Goal: Information Seeking & Learning: Find specific fact

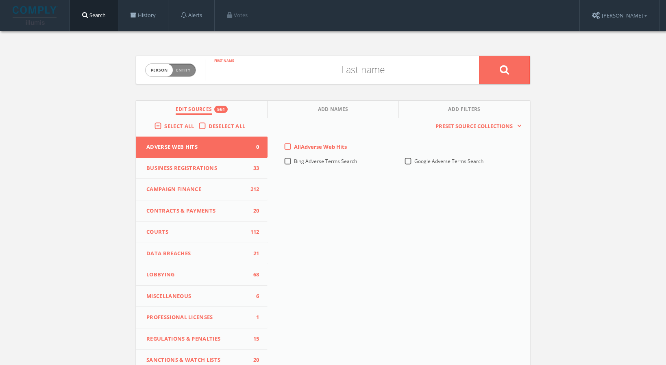
click at [280, 77] on input "text" at bounding box center [268, 69] width 127 height 21
type input "[PERSON_NAME]"
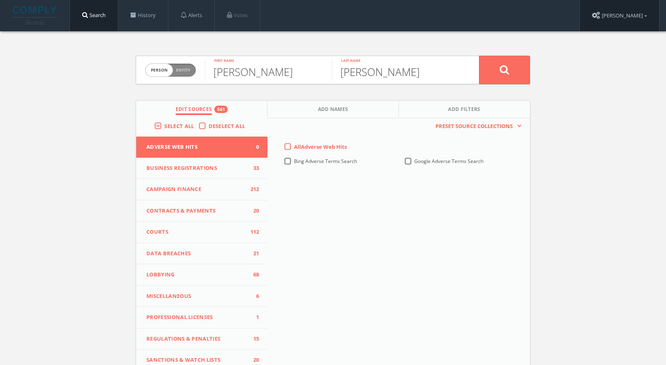
type input "[PERSON_NAME]"
click at [294, 148] on label "All Adverse Web Hits" at bounding box center [320, 147] width 53 height 8
click at [0, 0] on Hits-all-0 "All Adverse Web Hits" at bounding box center [0, 0] width 0 height 0
click at [510, 70] on button at bounding box center [504, 70] width 51 height 28
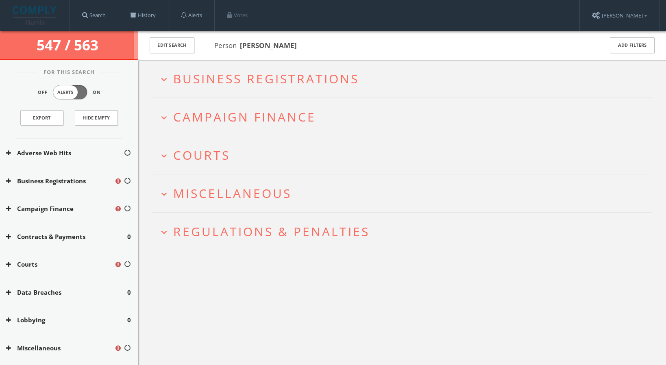
click at [207, 78] on span "Business Registrations" at bounding box center [266, 78] width 186 height 17
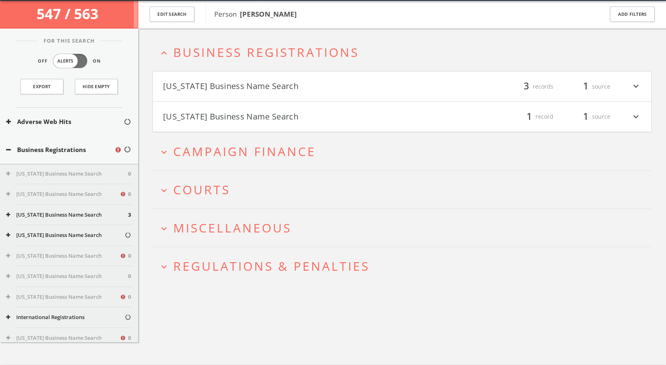
scroll to position [31, 0]
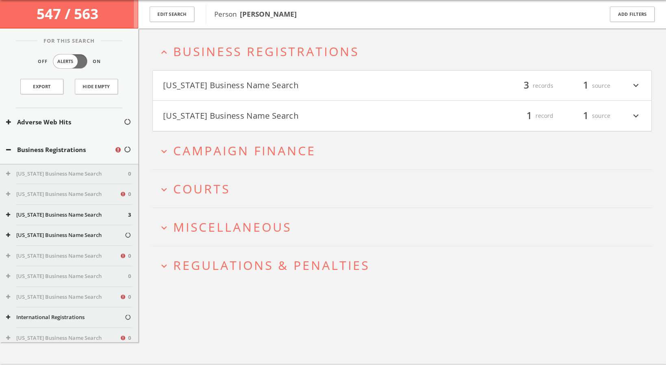
click at [203, 149] on span "Campaign Finance" at bounding box center [244, 150] width 143 height 17
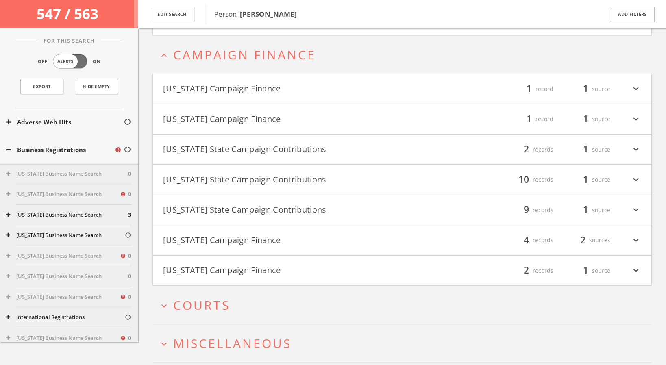
scroll to position [135, 0]
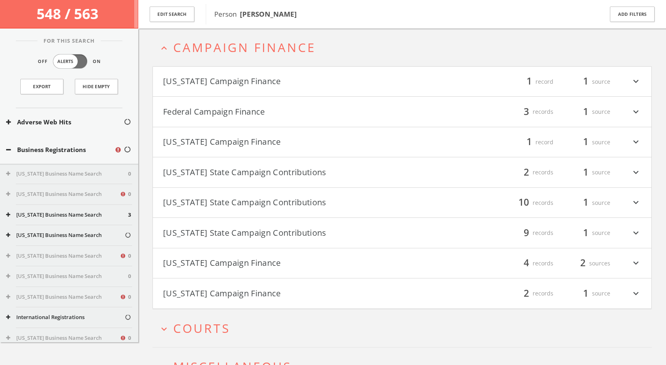
click at [638, 233] on icon "expand_more" at bounding box center [636, 233] width 11 height 14
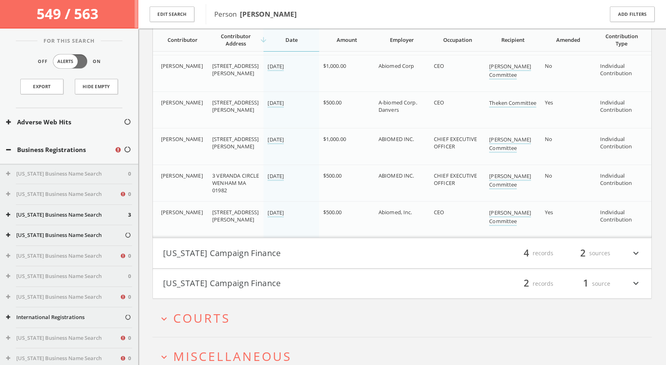
scroll to position [525, 0]
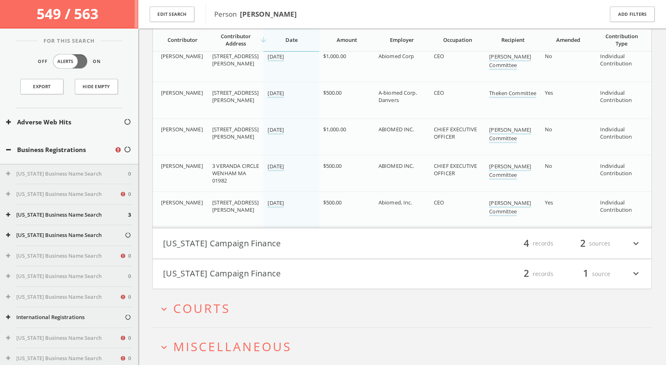
click at [635, 243] on icon "expand_more" at bounding box center [636, 244] width 11 height 14
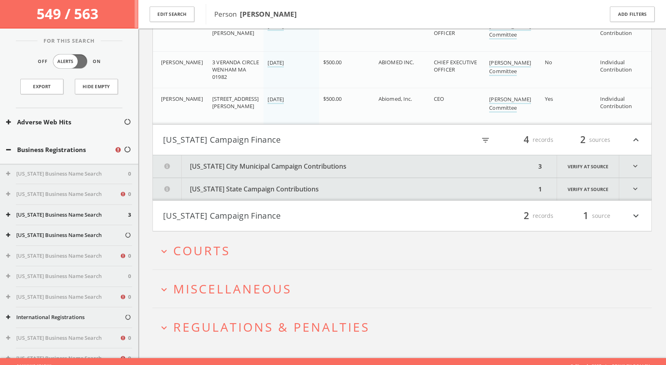
scroll to position [638, 0]
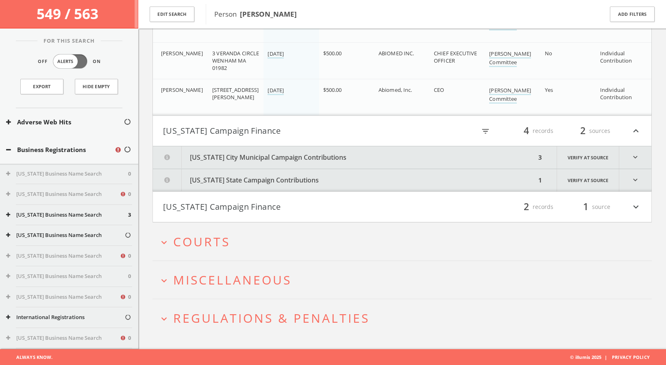
click at [637, 205] on icon "expand_more" at bounding box center [636, 207] width 11 height 14
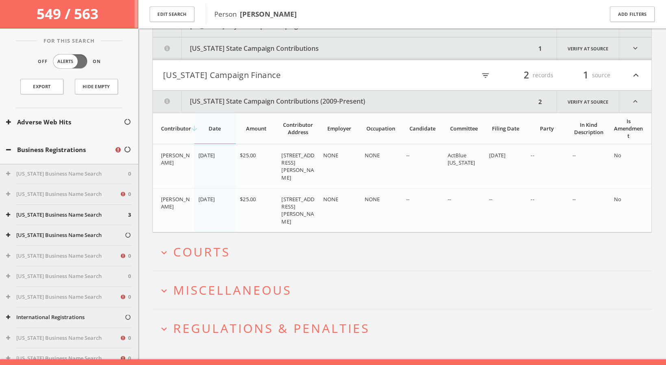
scroll to position [780, 0]
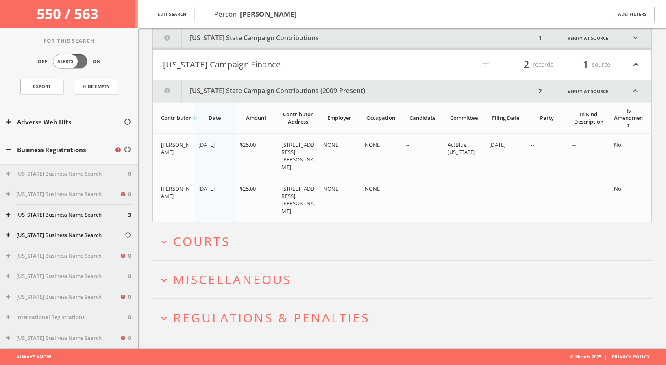
click at [223, 243] on span "Courts" at bounding box center [201, 241] width 57 height 17
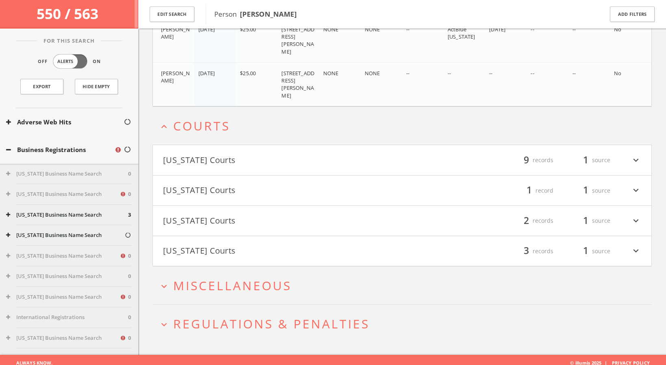
scroll to position [902, 0]
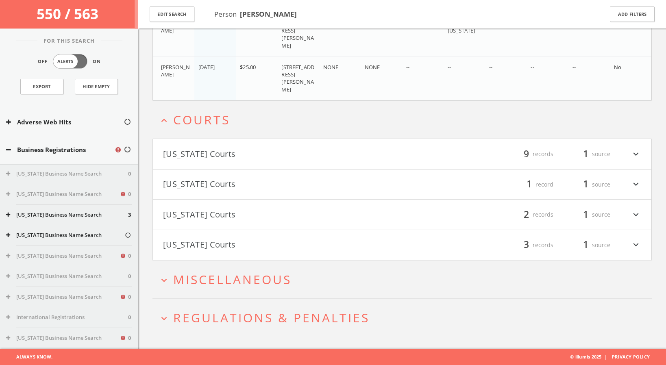
click at [232, 280] on span "Miscellaneous" at bounding box center [232, 279] width 118 height 17
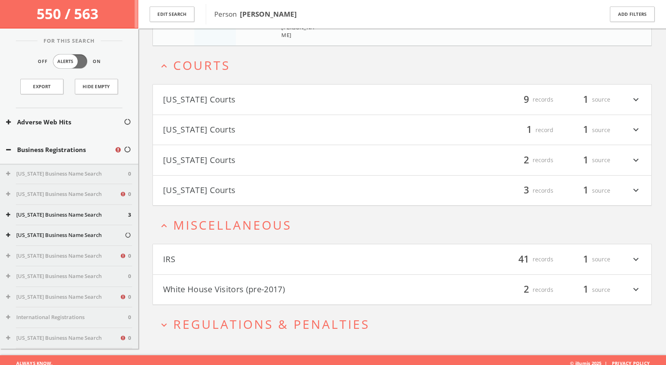
scroll to position [963, 0]
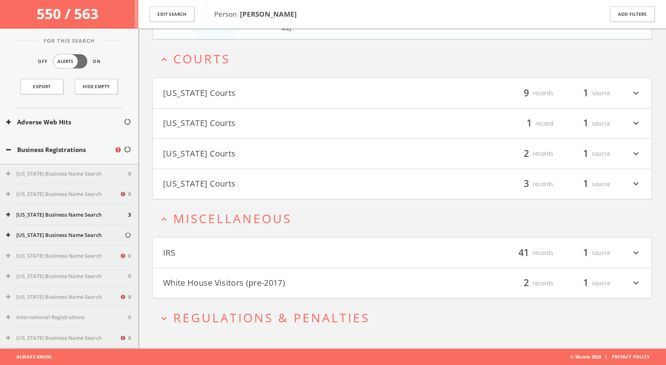
click at [233, 315] on span "Regulations & Penalties" at bounding box center [271, 317] width 196 height 17
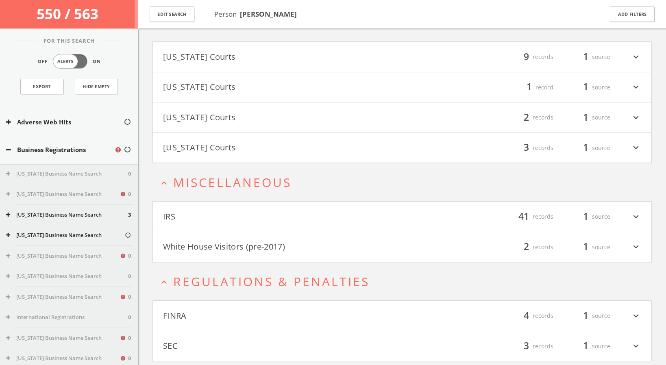
scroll to position [1024, 0]
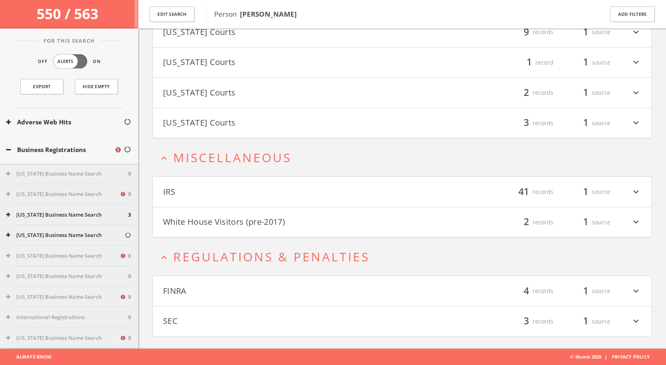
click at [638, 291] on icon "expand_more" at bounding box center [636, 291] width 11 height 14
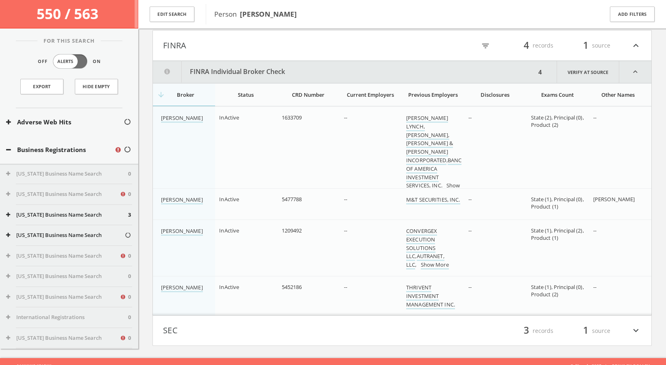
scroll to position [1279, 0]
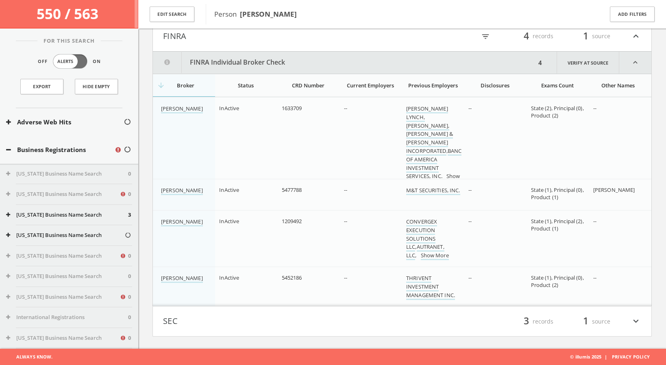
click at [636, 323] on icon "expand_more" at bounding box center [636, 322] width 11 height 14
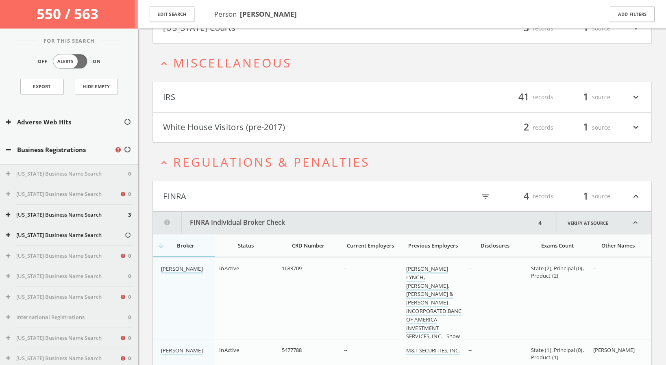
scroll to position [1106, 0]
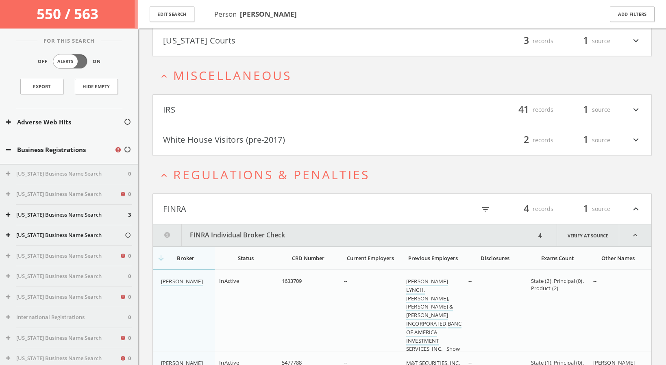
click at [639, 138] on icon "expand_more" at bounding box center [636, 140] width 11 height 14
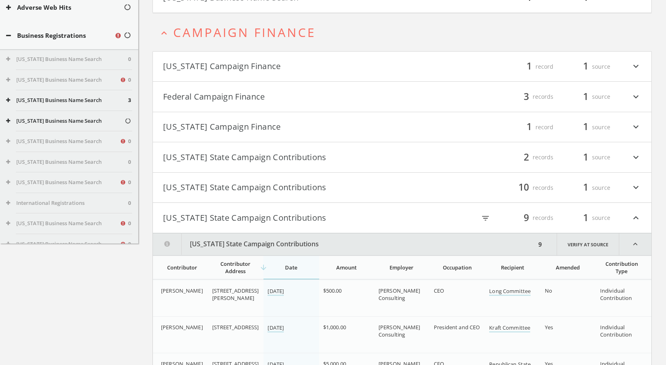
scroll to position [0, 0]
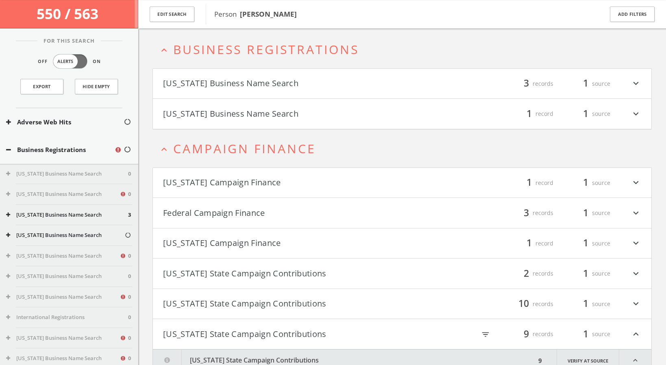
click at [634, 212] on icon "expand_more" at bounding box center [636, 213] width 11 height 14
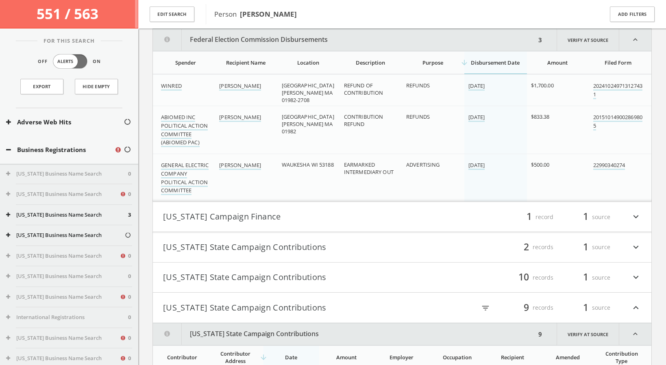
scroll to position [271, 0]
click at [617, 85] on link "202410249713127431" at bounding box center [617, 90] width 49 height 17
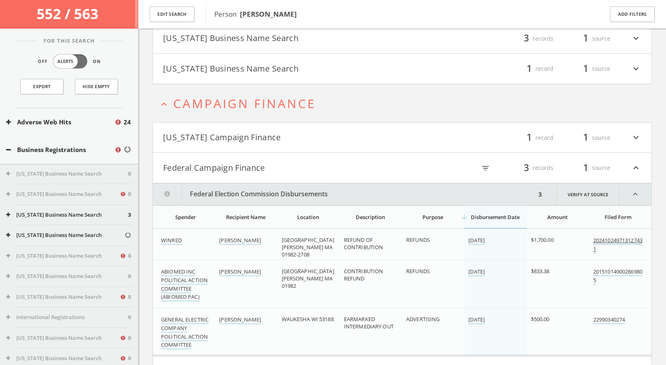
scroll to position [103, 0]
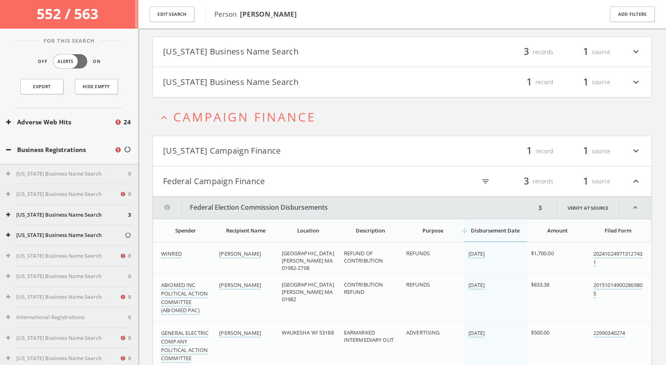
click at [634, 207] on icon "expand_less" at bounding box center [635, 208] width 32 height 22
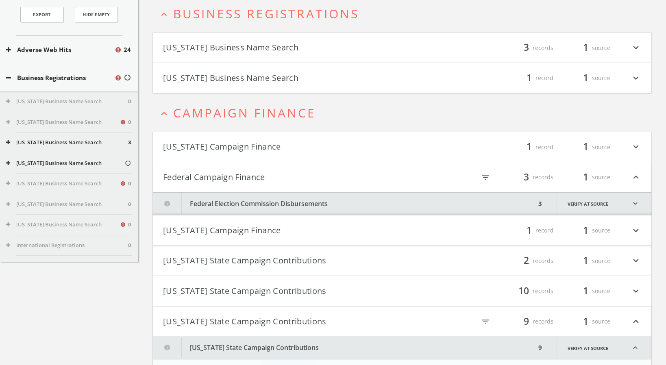
scroll to position [0, 0]
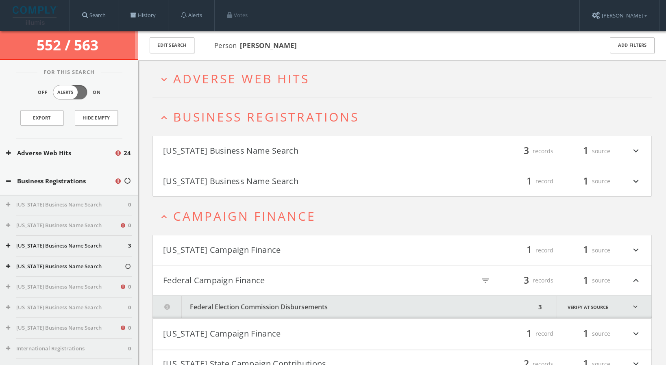
click at [276, 77] on span "Adverse Web Hits" at bounding box center [241, 78] width 136 height 17
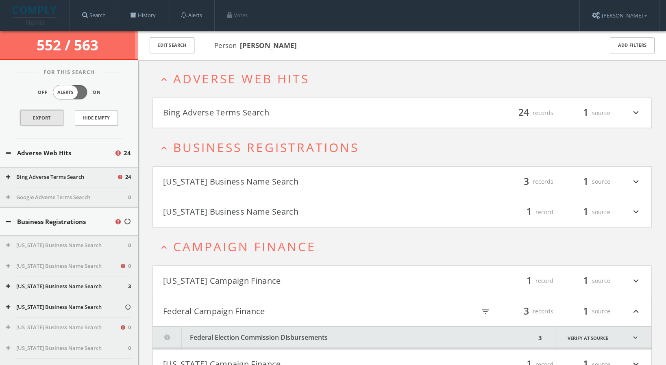
click at [52, 117] on link "Export" at bounding box center [41, 117] width 43 height 15
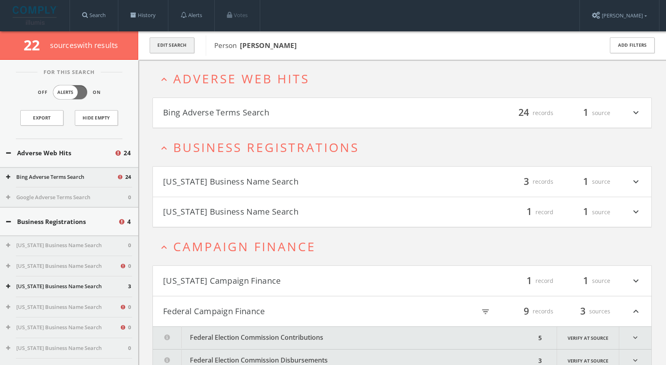
click at [187, 45] on button "Edit Search" at bounding box center [172, 45] width 45 height 16
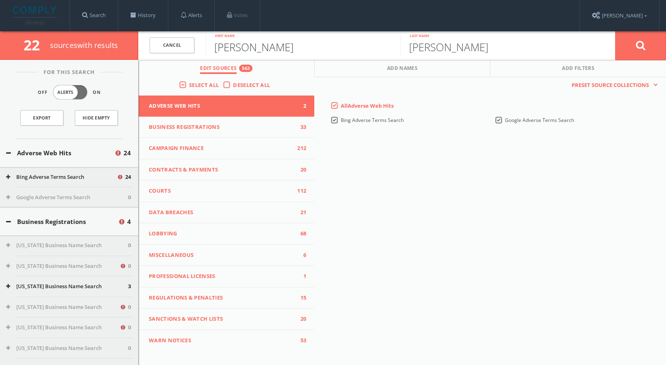
click at [230, 49] on input "[PERSON_NAME]" at bounding box center [303, 45] width 195 height 21
type input "[PERSON_NAME]"
click at [640, 51] on button at bounding box center [640, 45] width 51 height 29
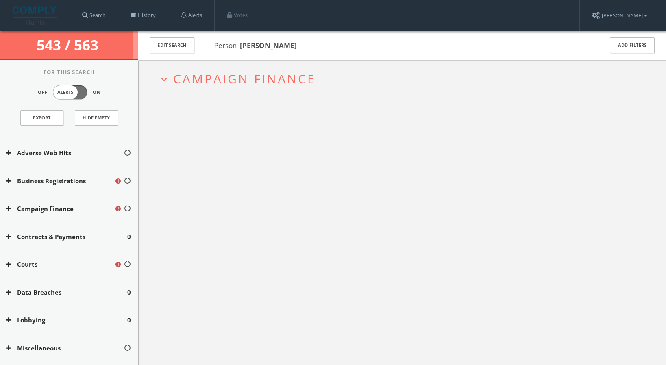
click at [302, 79] on span "Campaign Finance" at bounding box center [244, 78] width 143 height 17
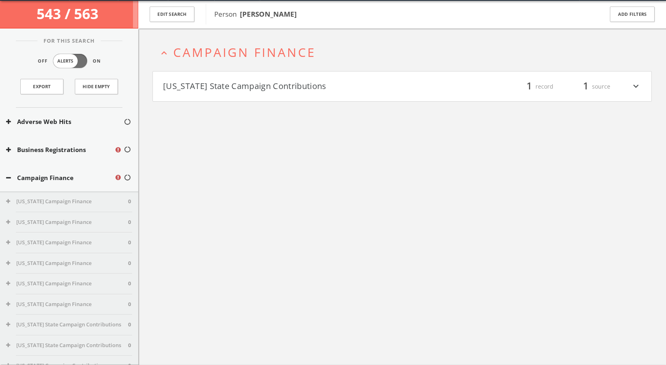
scroll to position [31, 0]
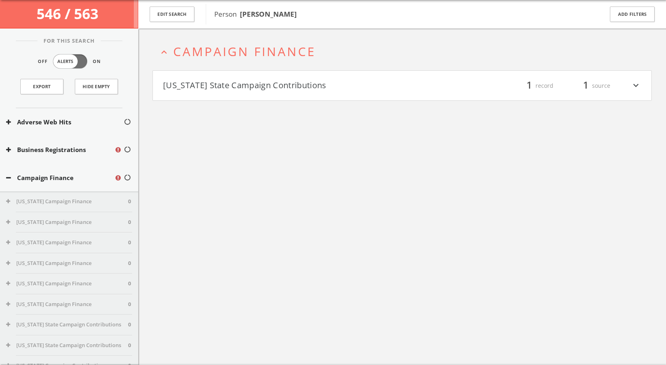
click at [300, 85] on button "[US_STATE] State Campaign Contributions" at bounding box center [282, 86] width 239 height 14
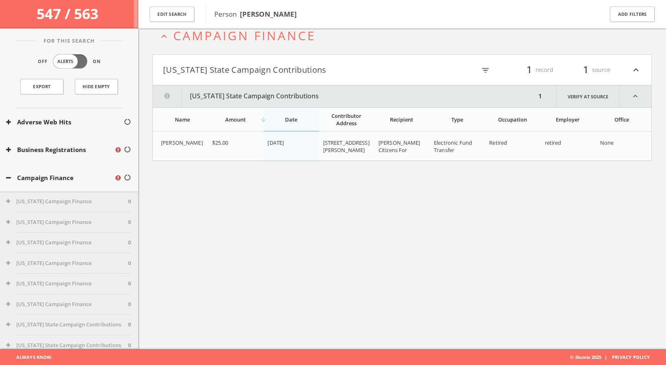
scroll to position [0, 0]
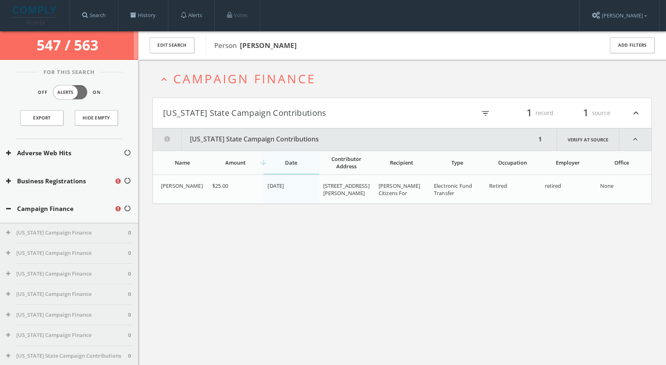
click at [163, 77] on icon "expand_less" at bounding box center [164, 79] width 11 height 11
